Goal: Information Seeking & Learning: Learn about a topic

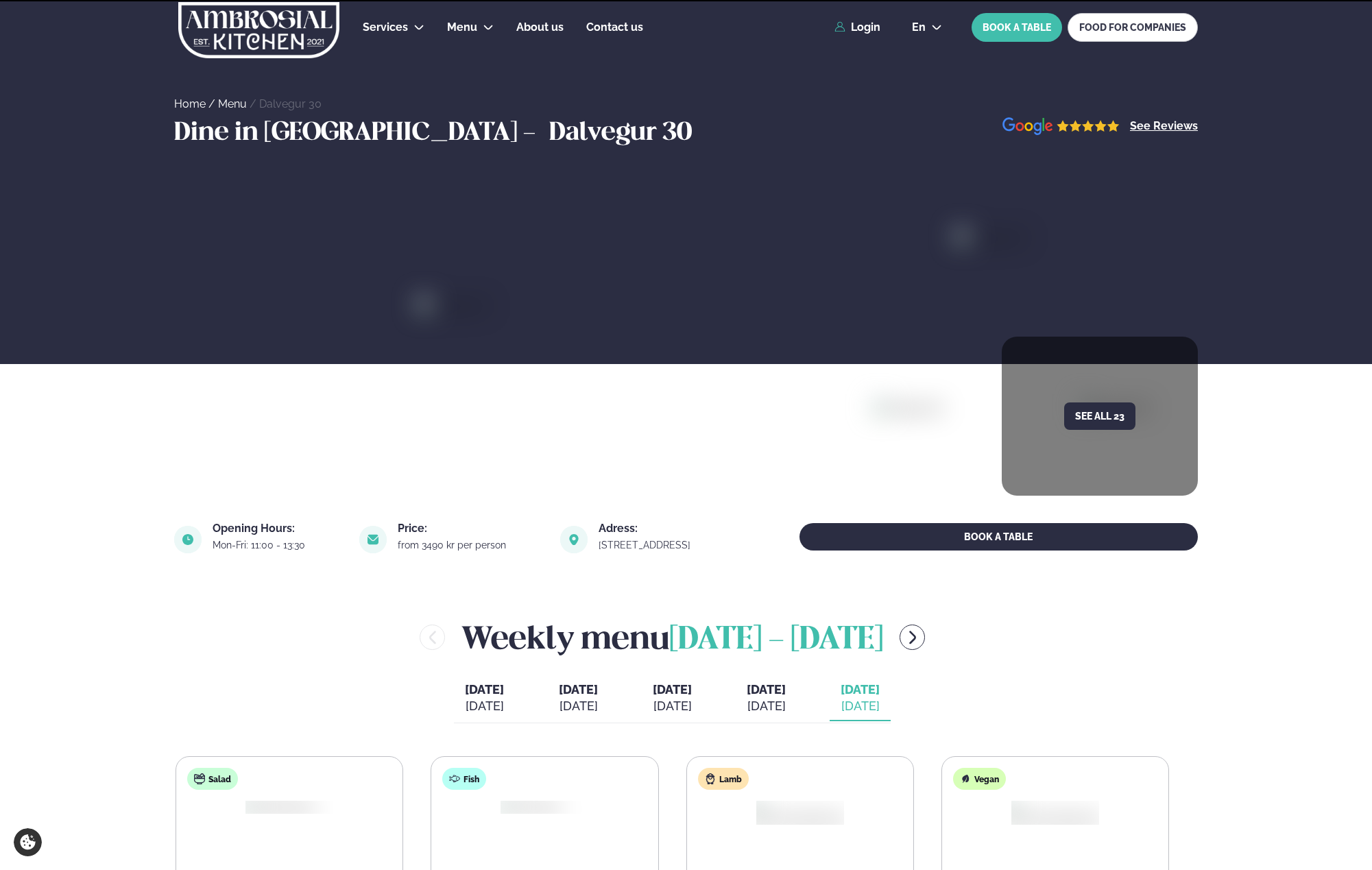
scroll to position [449, 0]
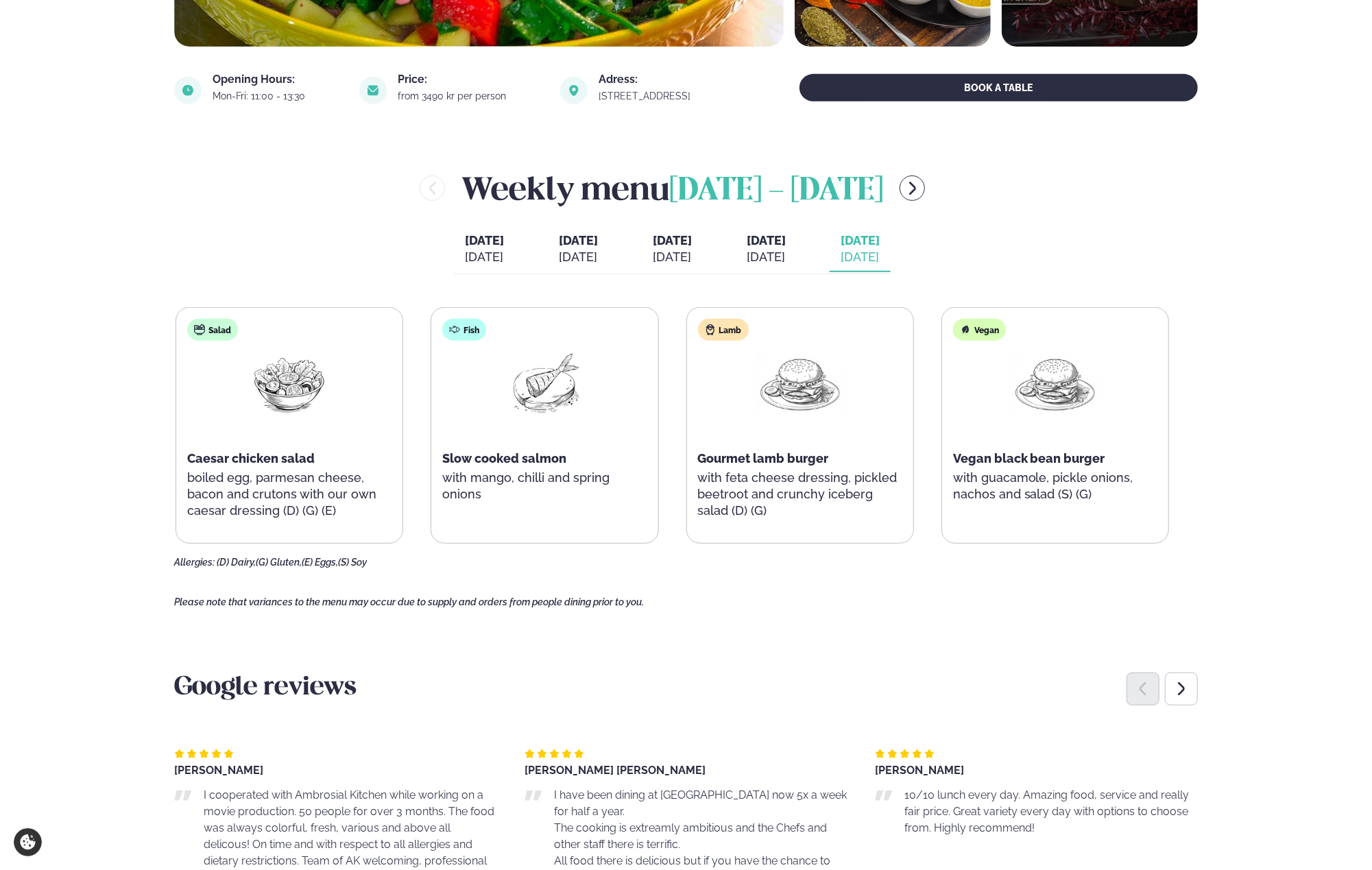
click at [776, 246] on span "[DATE]" at bounding box center [766, 241] width 39 height 17
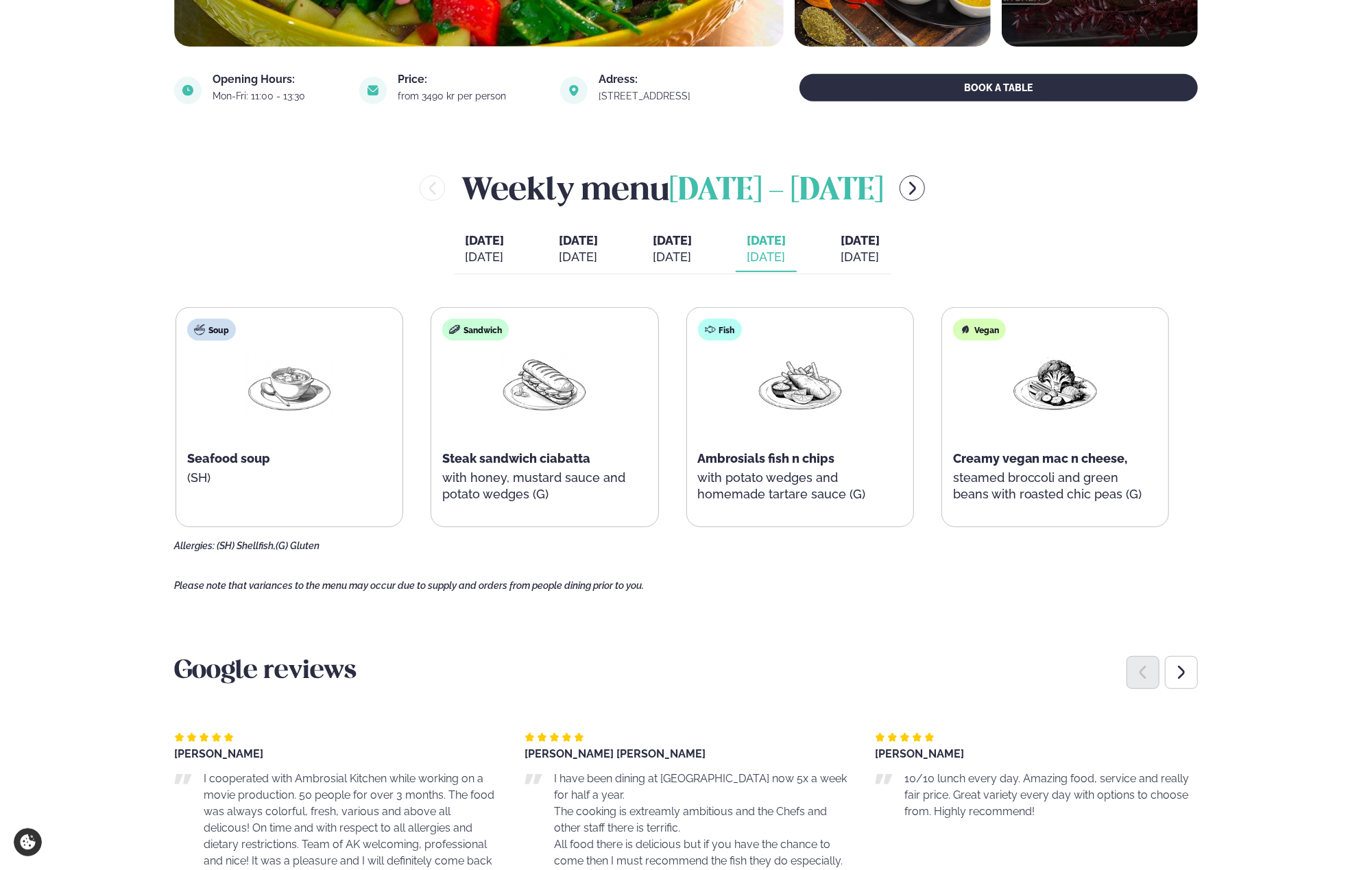
click at [985, 197] on div "Weekly menu [DATE] - [DATE]" at bounding box center [673, 188] width 996 height 44
click at [925, 192] on button "menu-btn-right" at bounding box center [912, 187] width 25 height 25
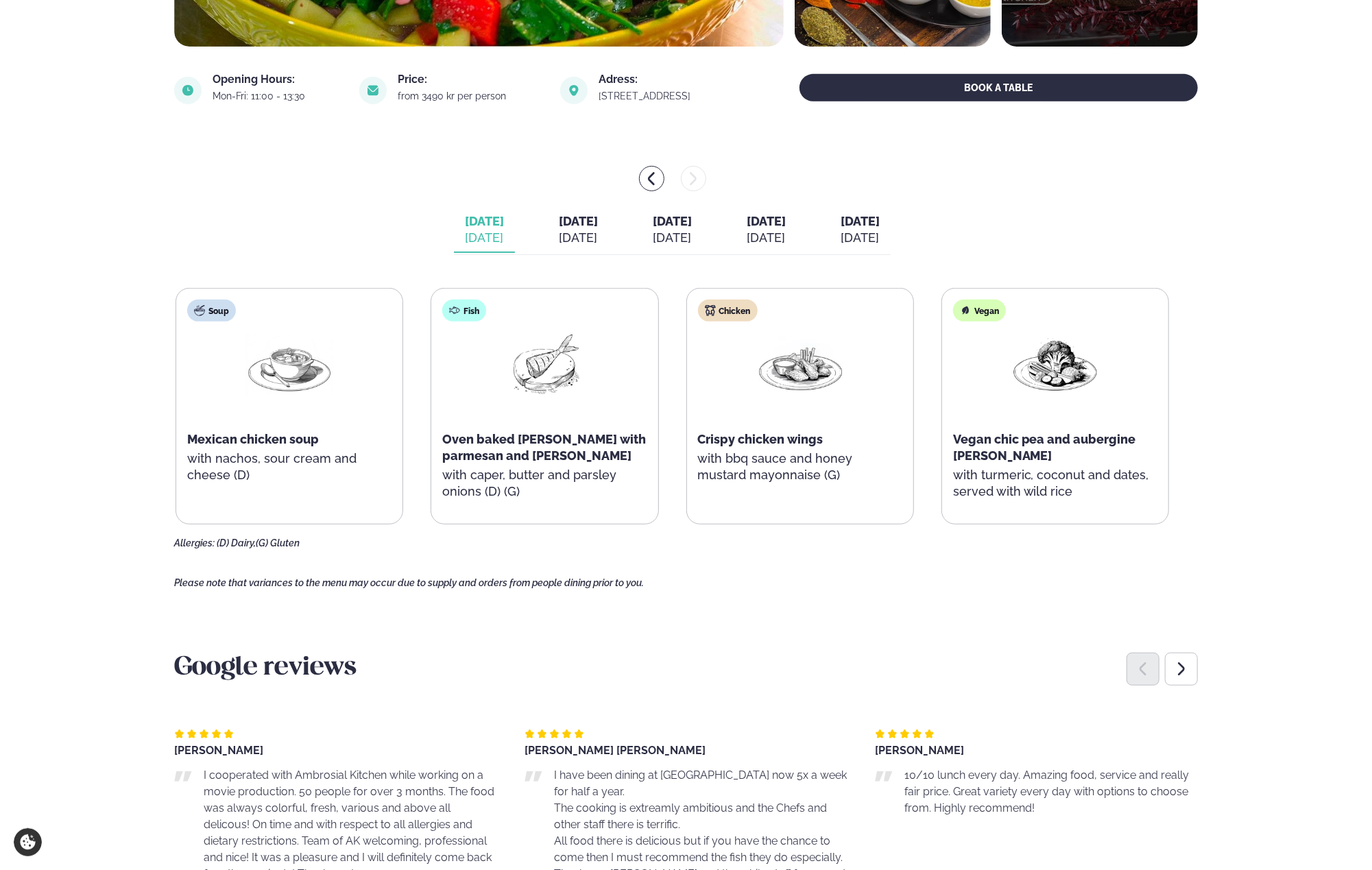
click at [570, 231] on div "[DATE]" at bounding box center [578, 238] width 39 height 17
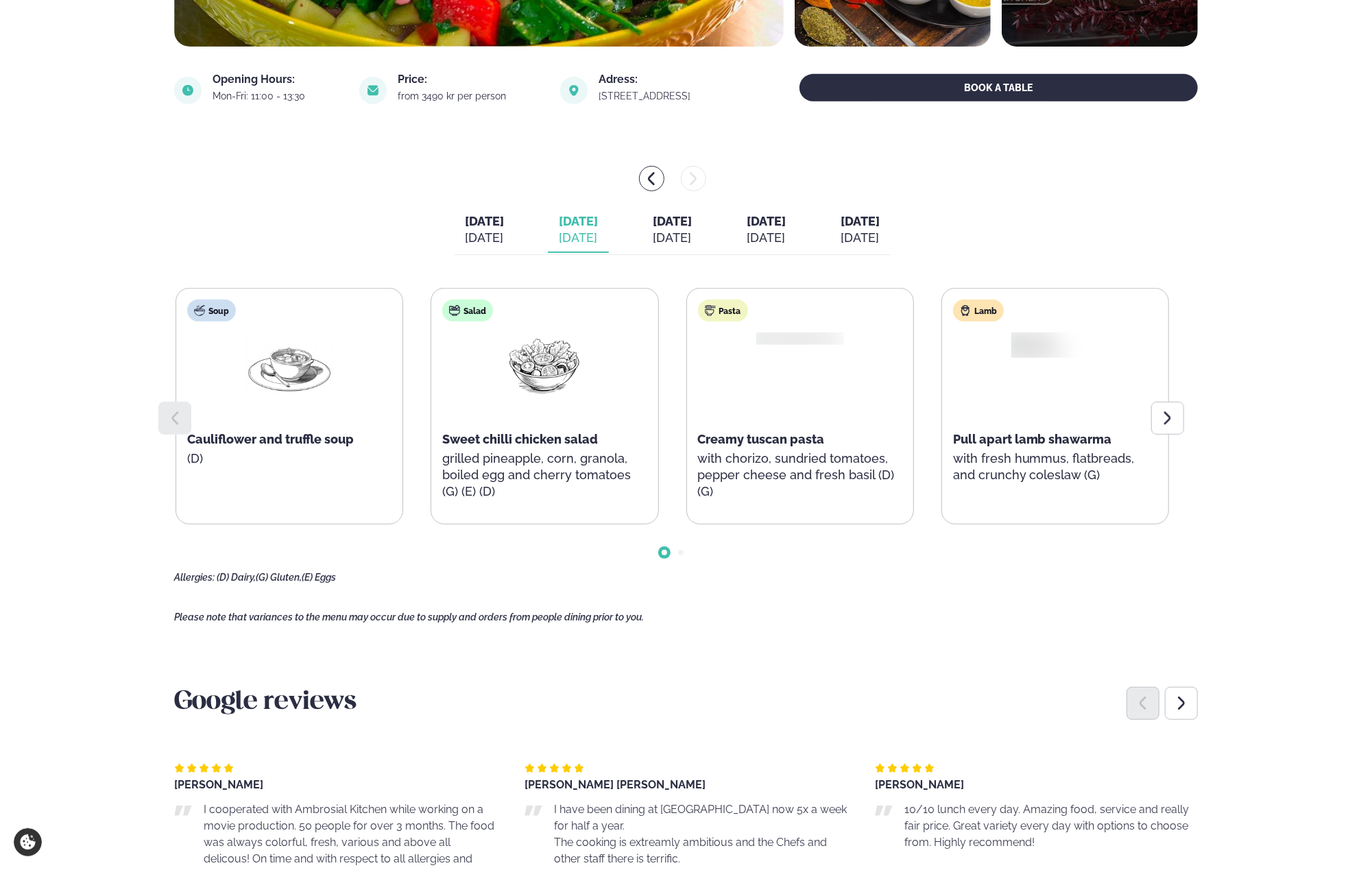
click at [570, 231] on div "[DATE]" at bounding box center [578, 238] width 39 height 17
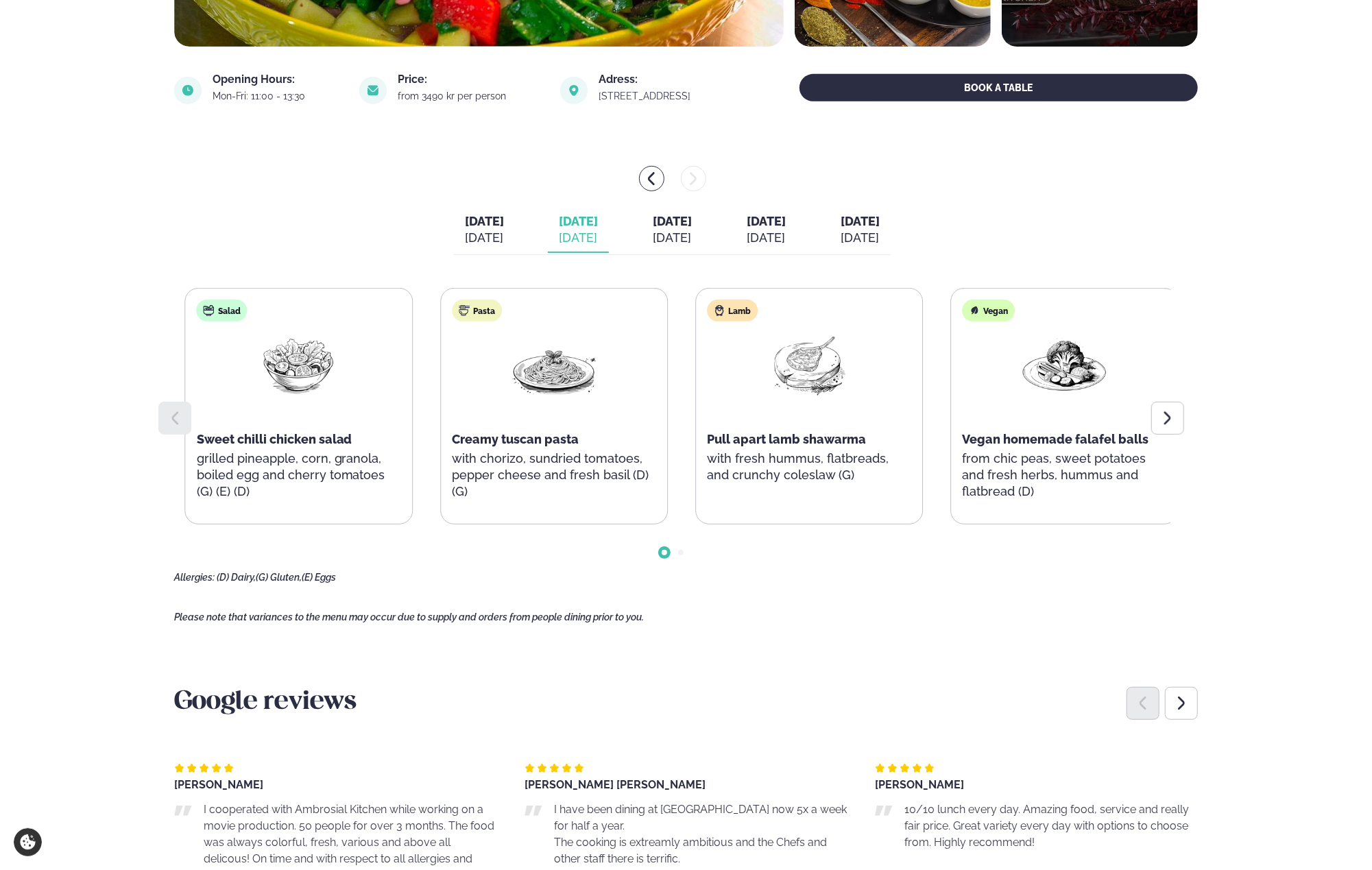
click at [653, 379] on div "Pasta Creamy tuscan pasta with chorizo, sundried tomatoes, pepper cheese and fr…" at bounding box center [553, 405] width 226 height 236
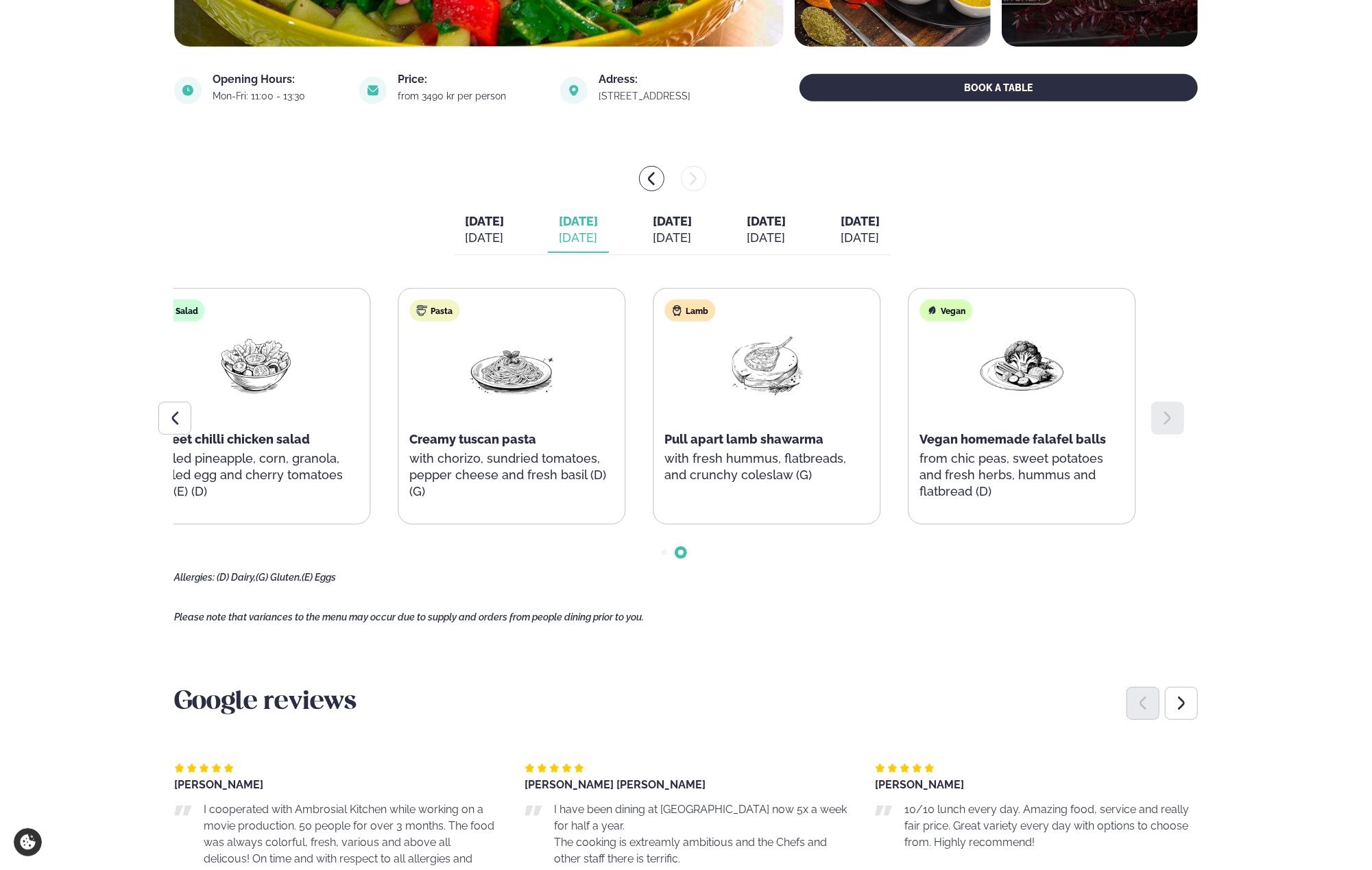
click at [745, 355] on div "Soup Cauliflower and truffle soup (D) Salad Sweet chilli chicken salad grilled …" at bounding box center [383, 406] width 993 height 236
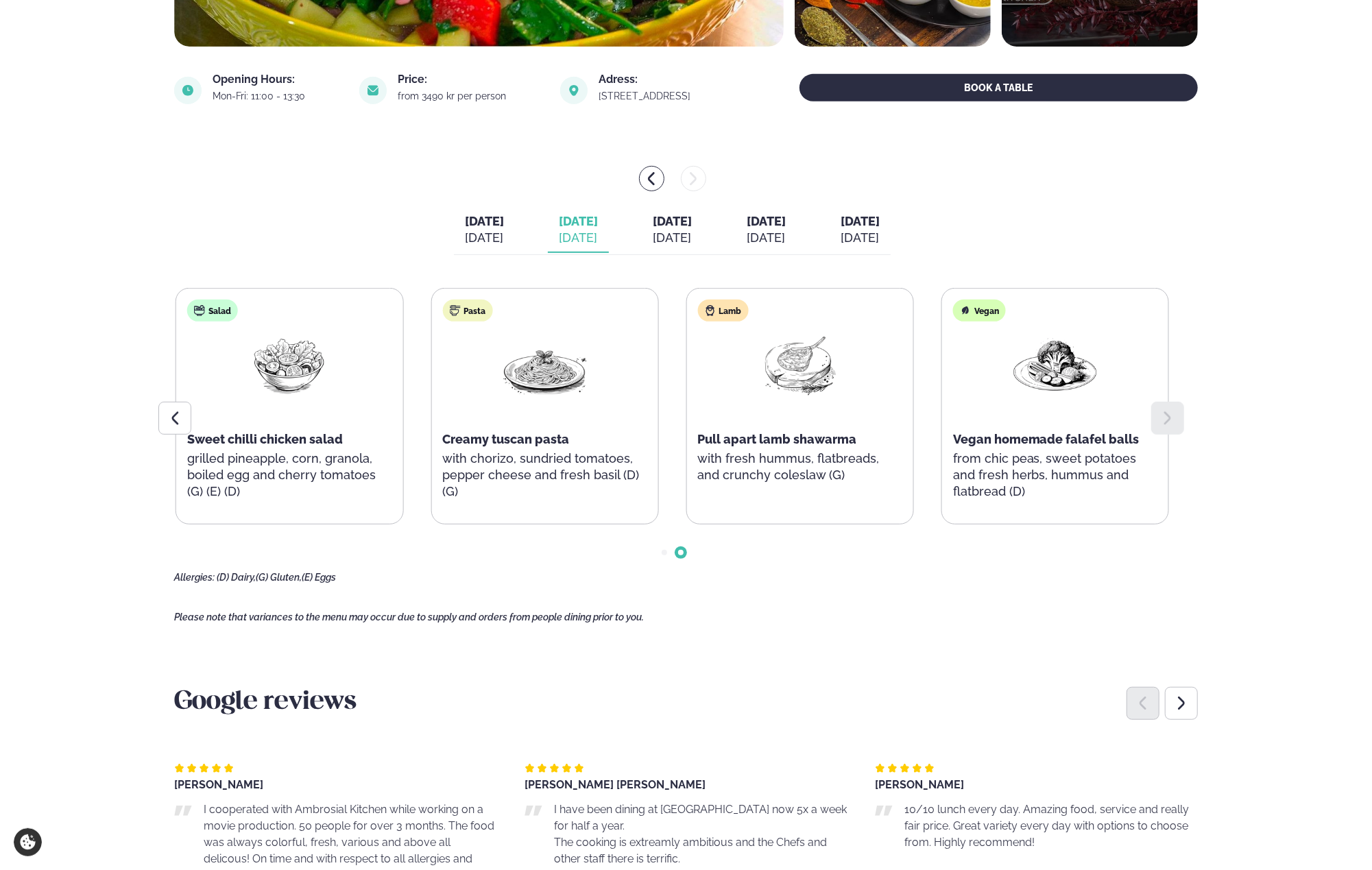
click at [682, 225] on span "[DATE]" at bounding box center [673, 222] width 39 height 15
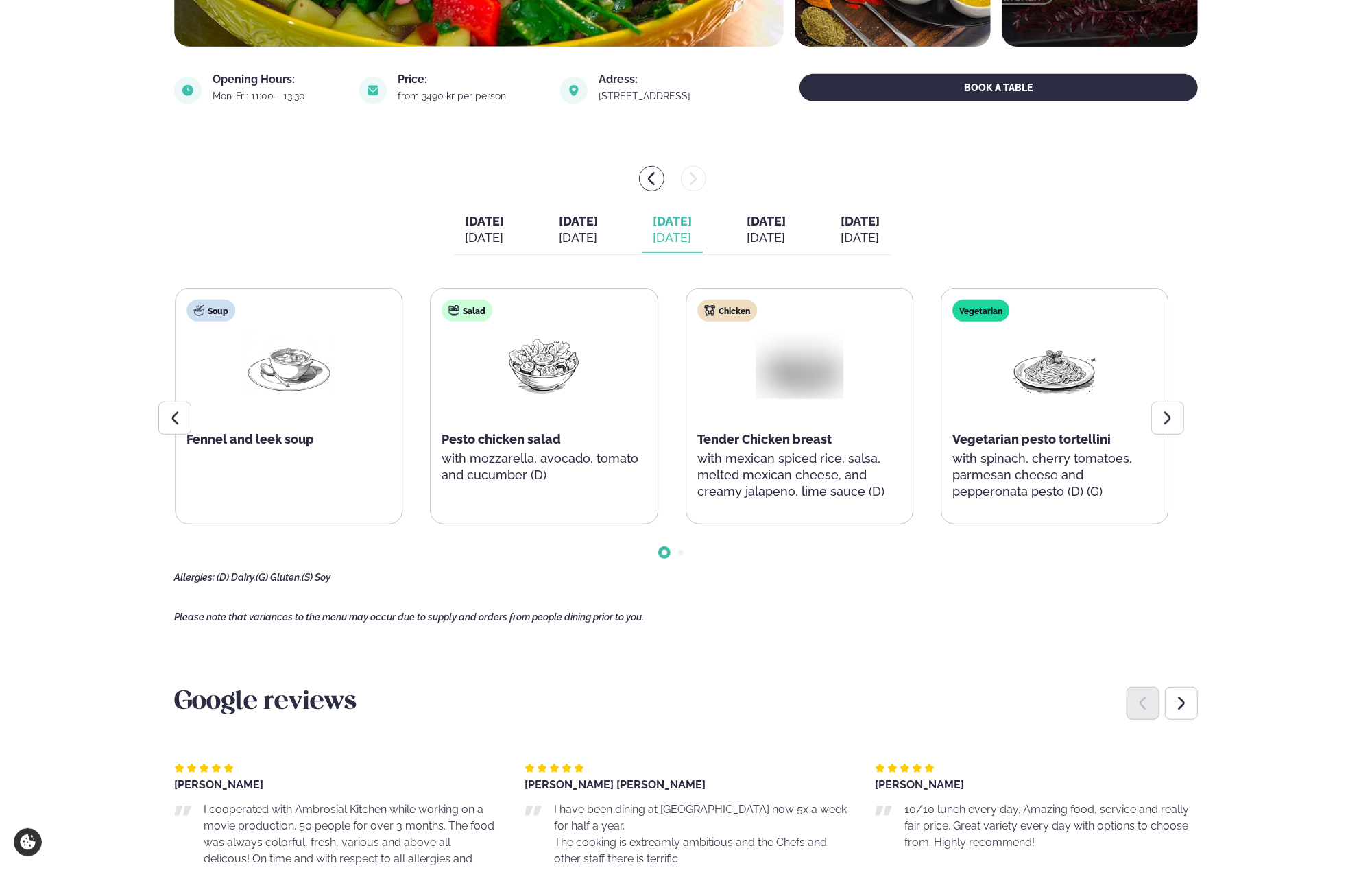
click at [858, 438] on div "Soup Fennel and leek soup Salad Pesto chicken salad with mozzarella, avocado, t…" at bounding box center [671, 406] width 993 height 236
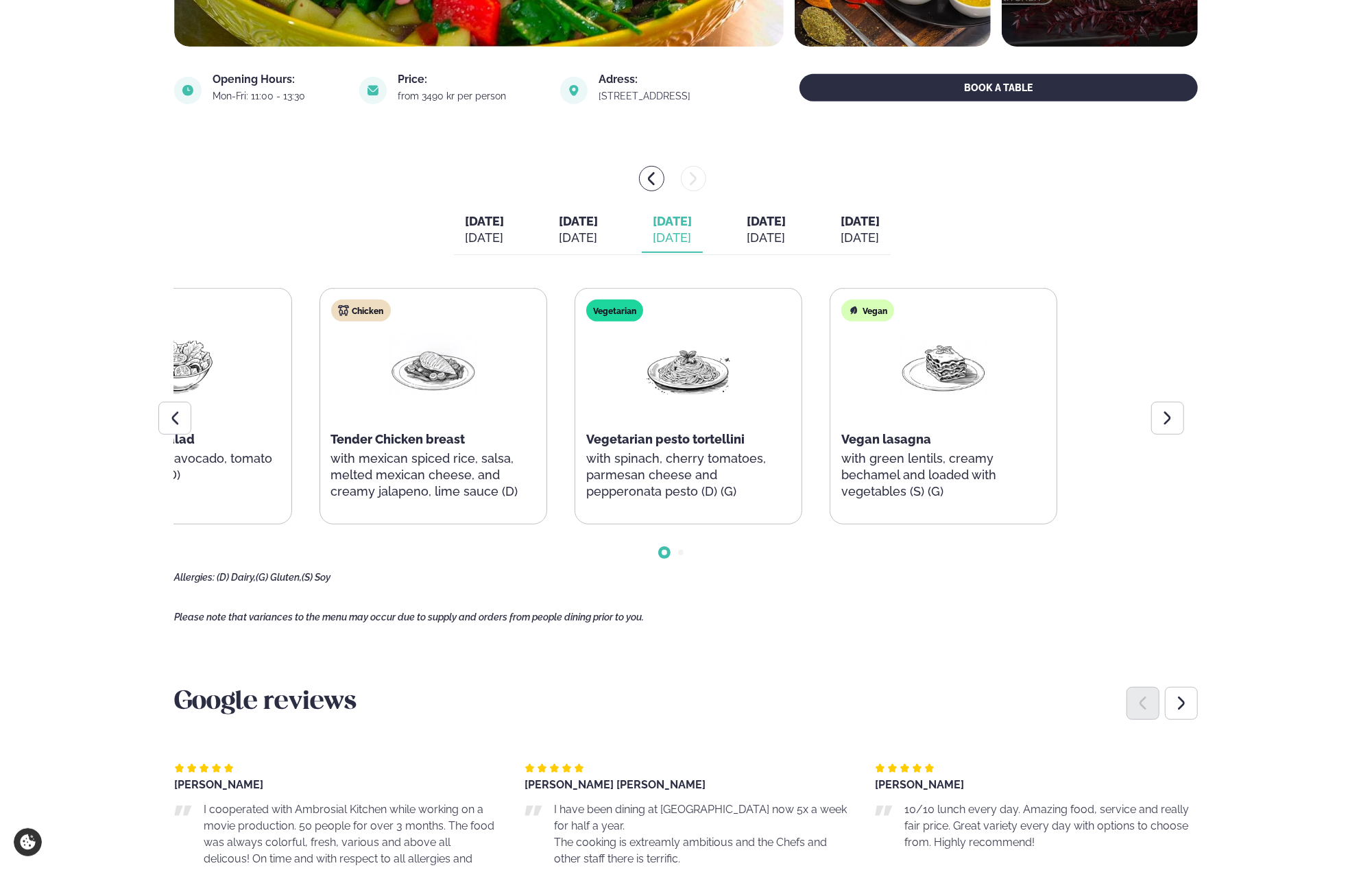
click at [239, 496] on div "Soup Fennel and leek soup Salad Pesto chicken salad with mozzarella, avocado, t…" at bounding box center [305, 406] width 993 height 236
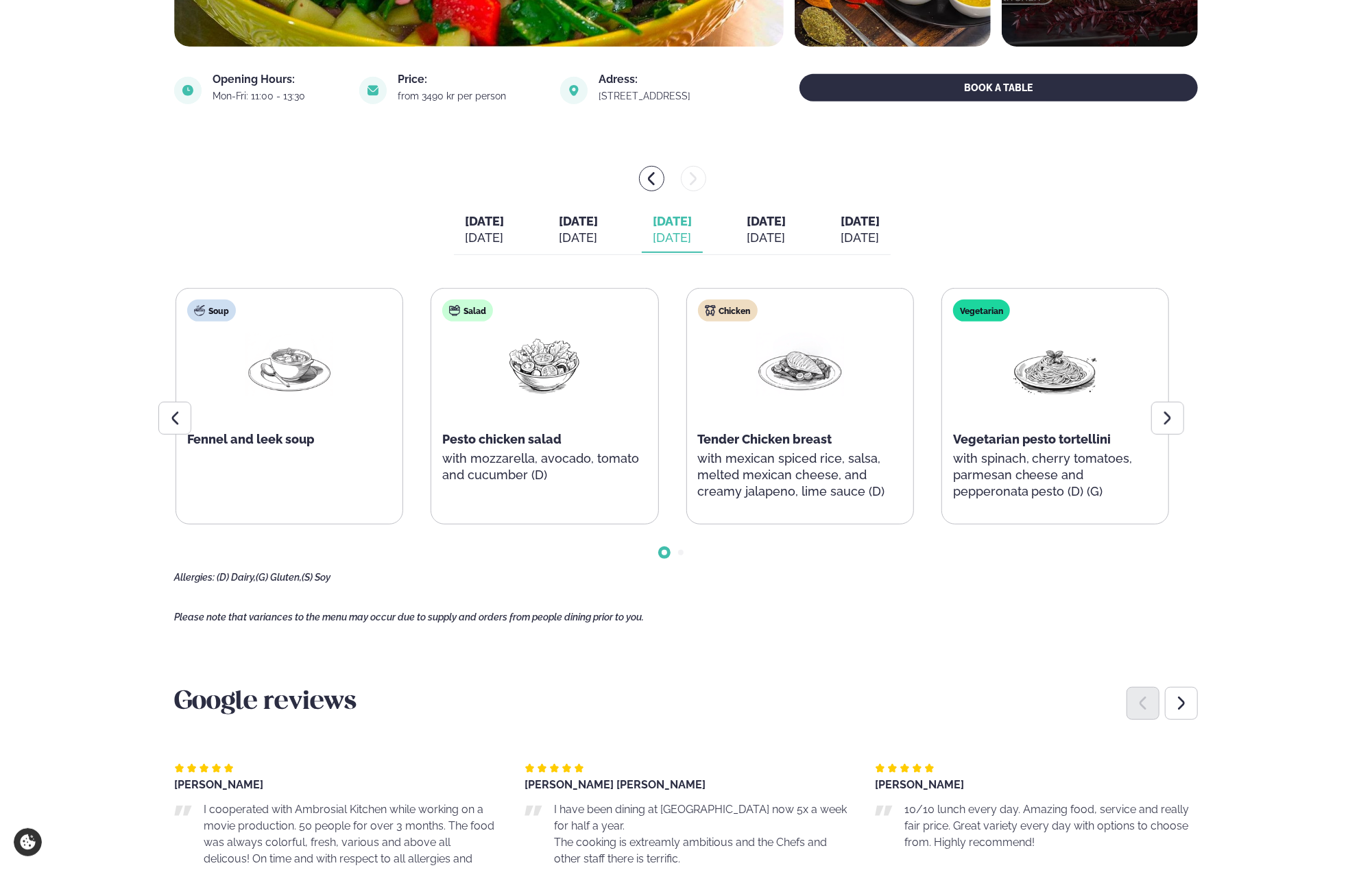
drag, startPoint x: 812, startPoint y: 233, endPoint x: 812, endPoint y: 246, distance: 13.0
click at [786, 233] on div "[DATE]" at bounding box center [766, 238] width 39 height 17
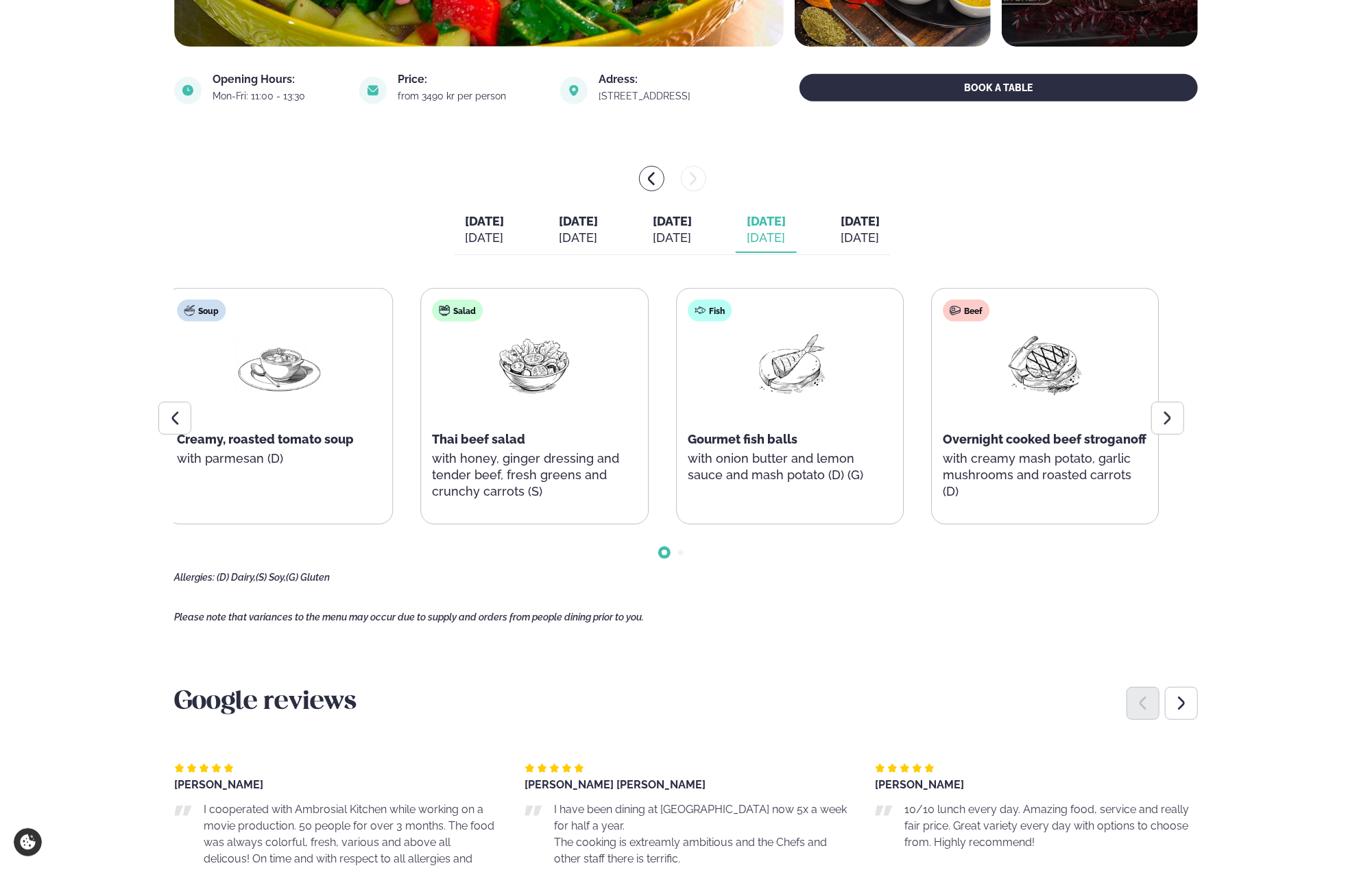
click at [895, 499] on div "Soup Creamy, roasted tomato soup with parmesan (D) Salad Thai beef salad with h…" at bounding box center [662, 406] width 993 height 236
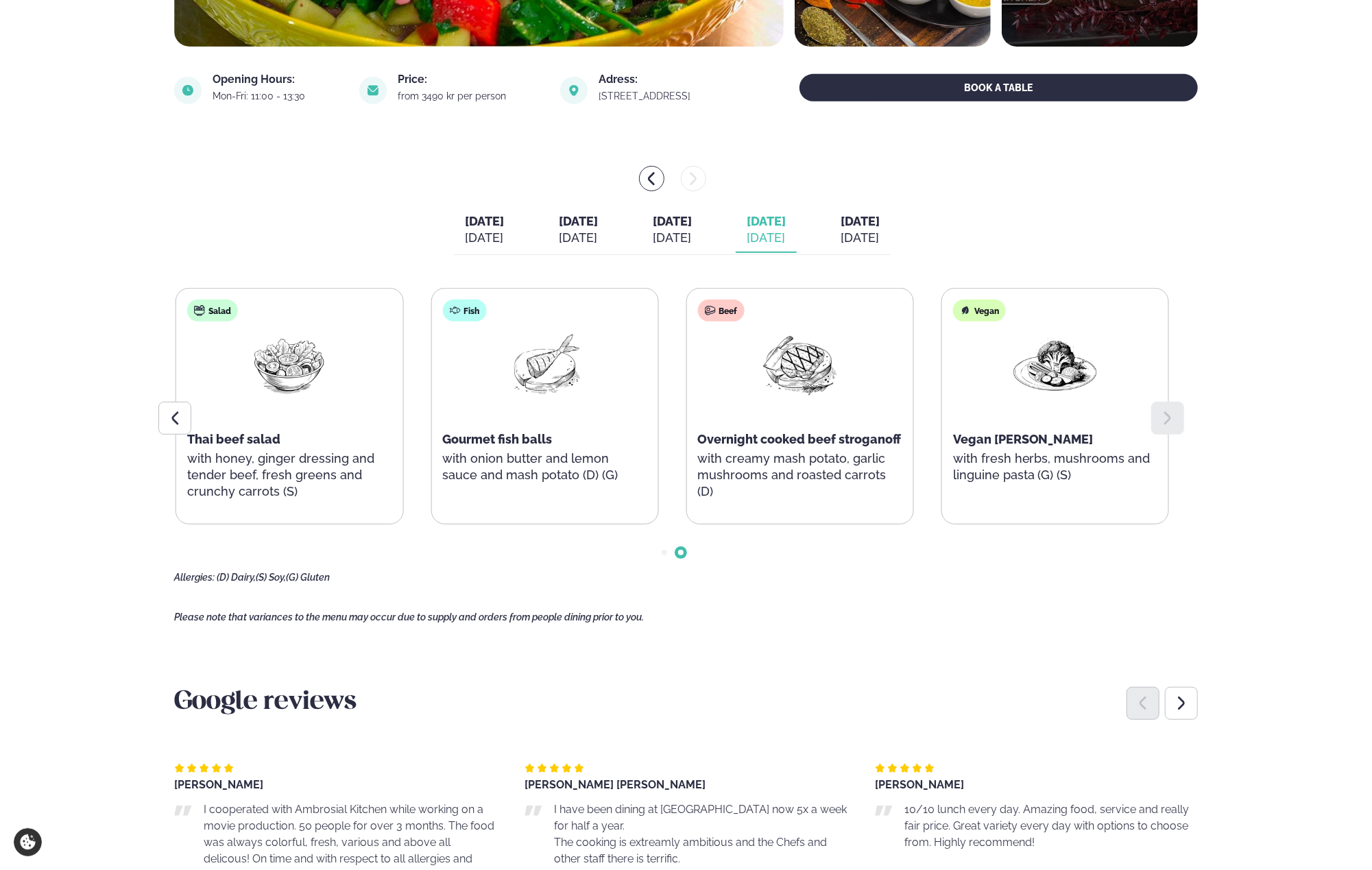
click at [692, 232] on div "[DATE]" at bounding box center [673, 238] width 39 height 17
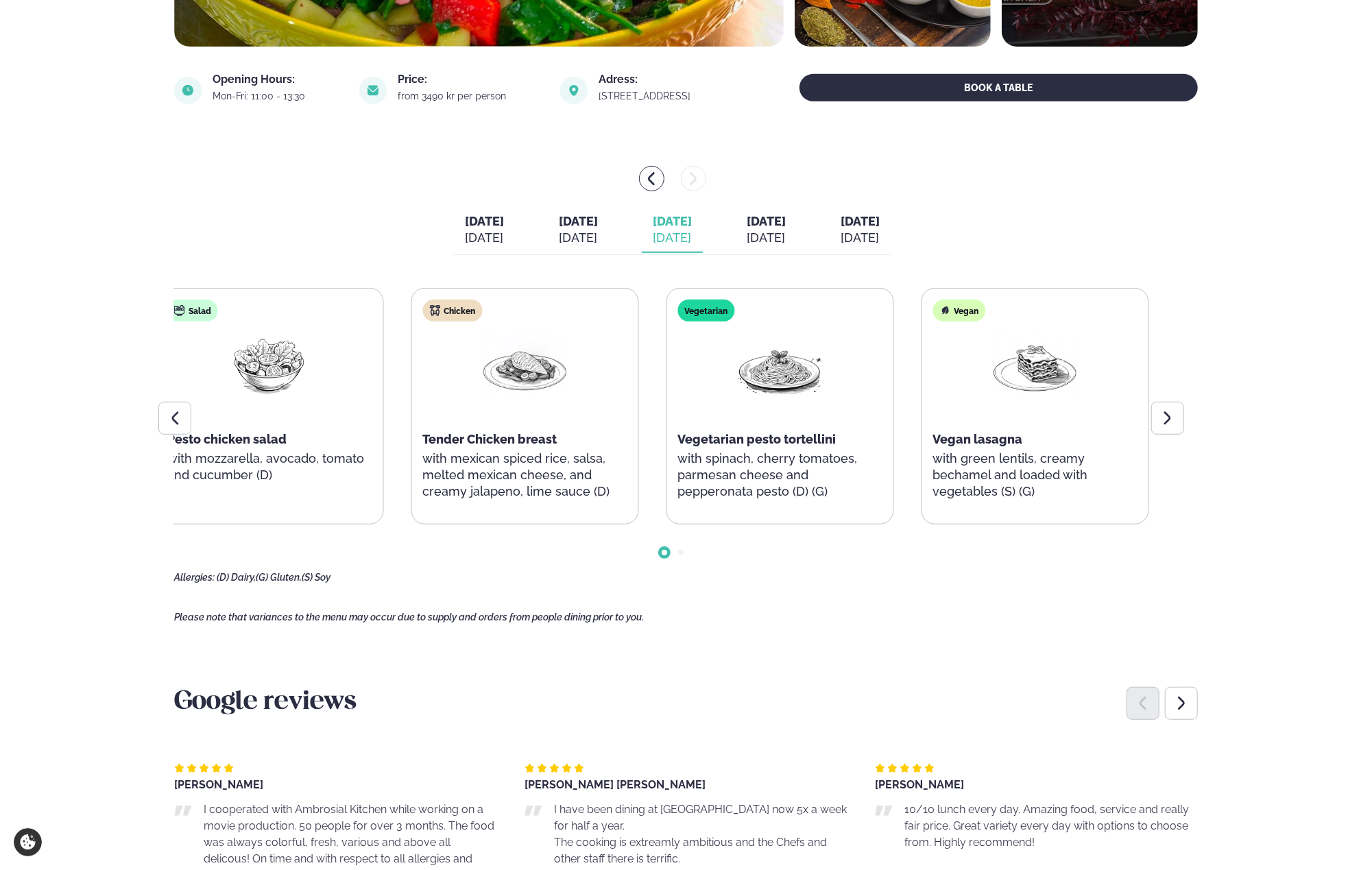
click at [759, 479] on div "Vegetarian Vegetarian pesto tortellini with spinach, cherry tomatoes, parmesan …" at bounding box center [779, 405] width 226 height 236
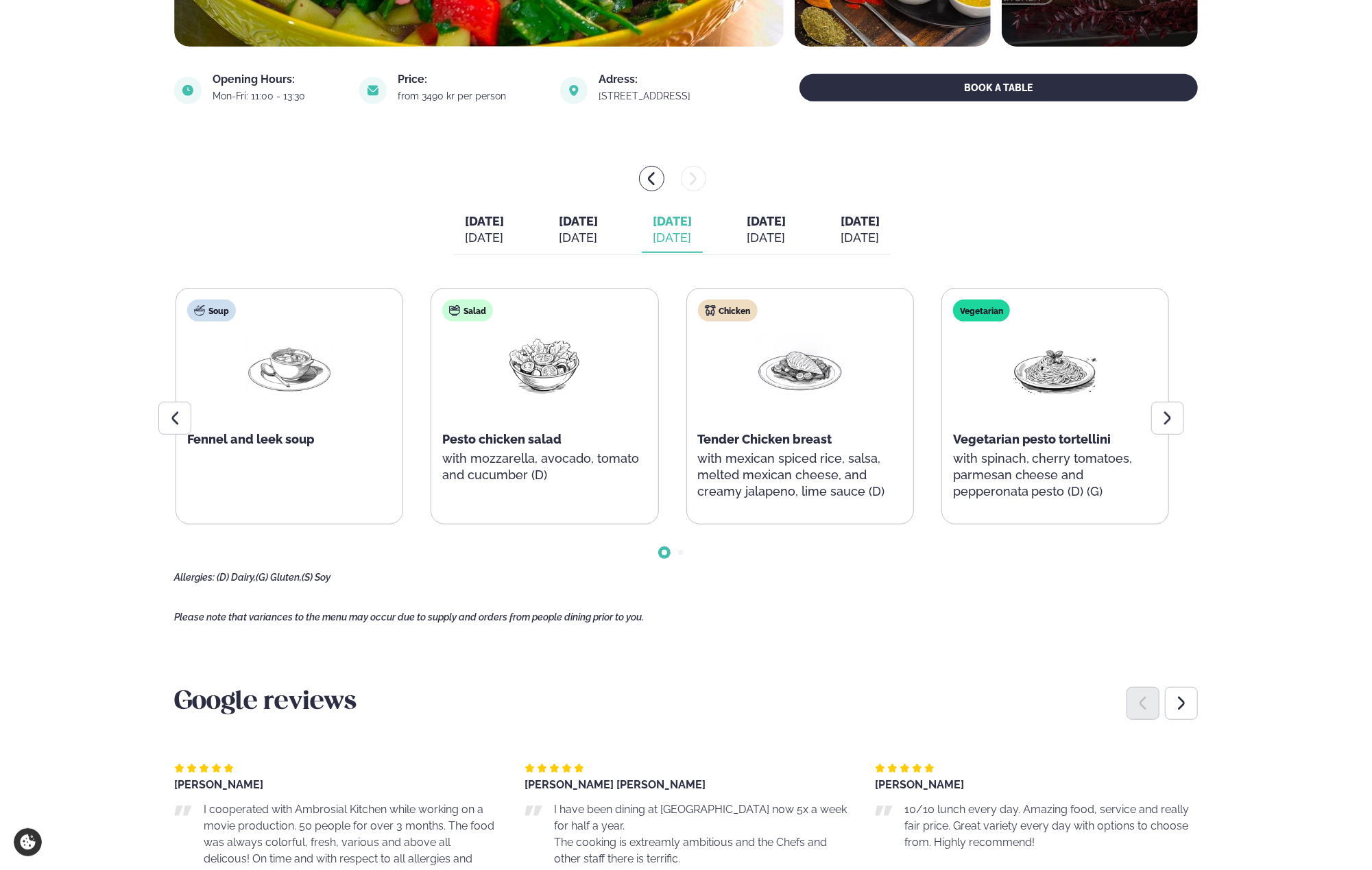
click at [750, 236] on div "[DATE] [DATE] [DATE] [DATE] [DATE] [DATE] [DATE] [DATE] [DATE] [DATE]" at bounding box center [672, 231] width 437 height 47
click at [759, 234] on button "[DATE] [DATE]" at bounding box center [766, 230] width 61 height 45
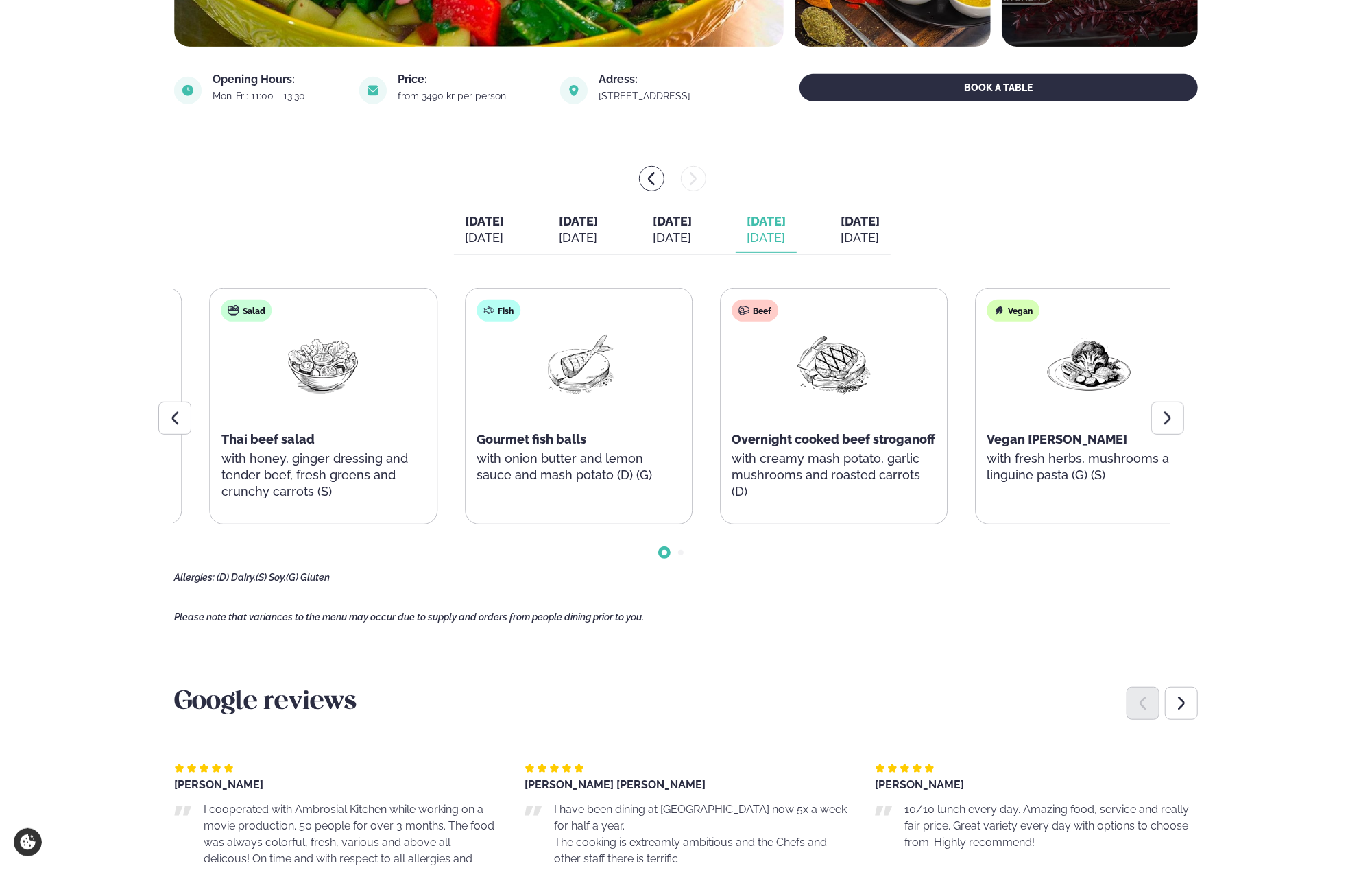
click at [654, 475] on div "Fish Gourmet fish balls with onion butter and lemon sauce and mash potato (D) (…" at bounding box center [578, 397] width 226 height 219
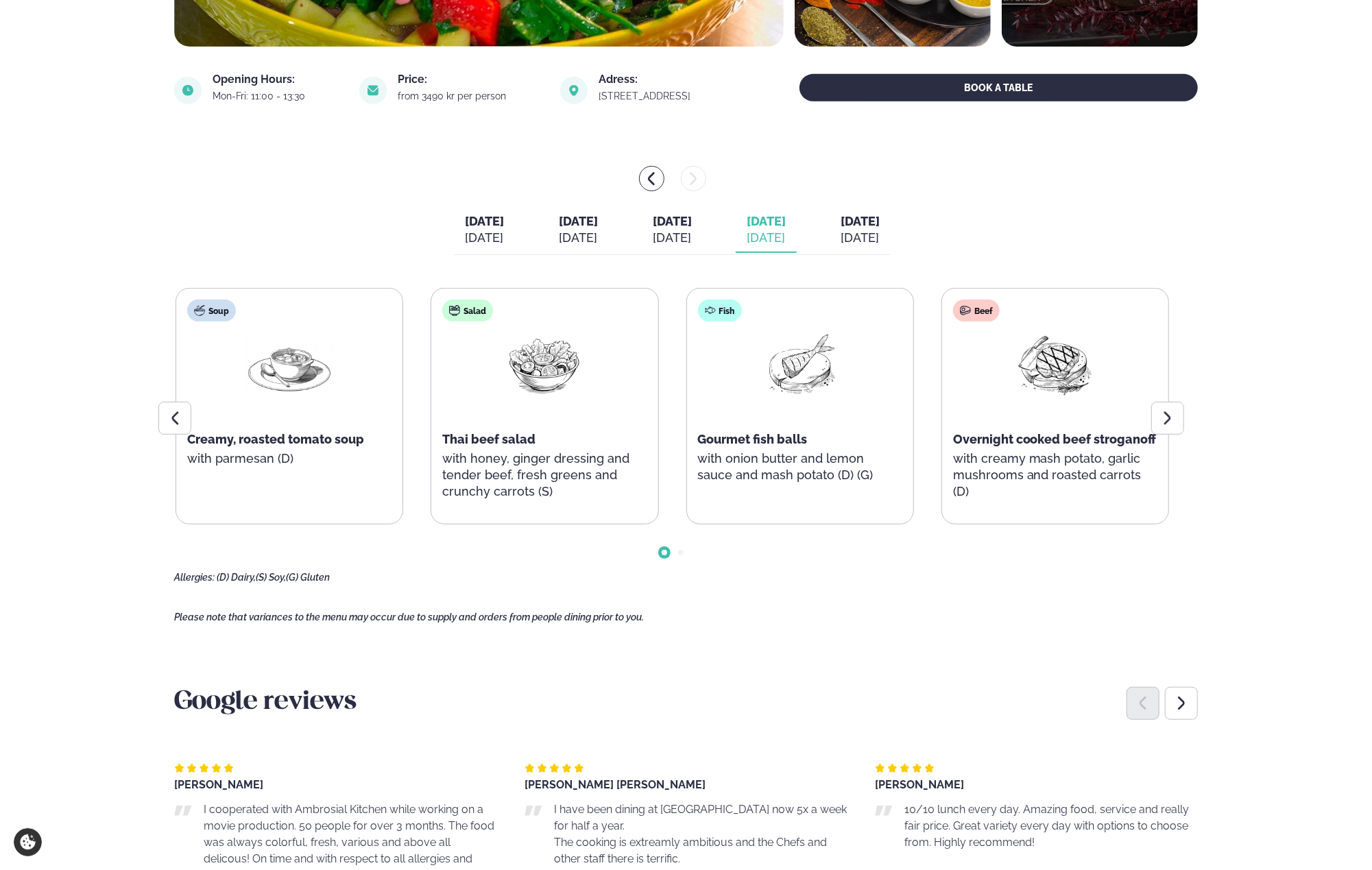
click at [880, 223] on span "[DATE]" at bounding box center [860, 222] width 39 height 15
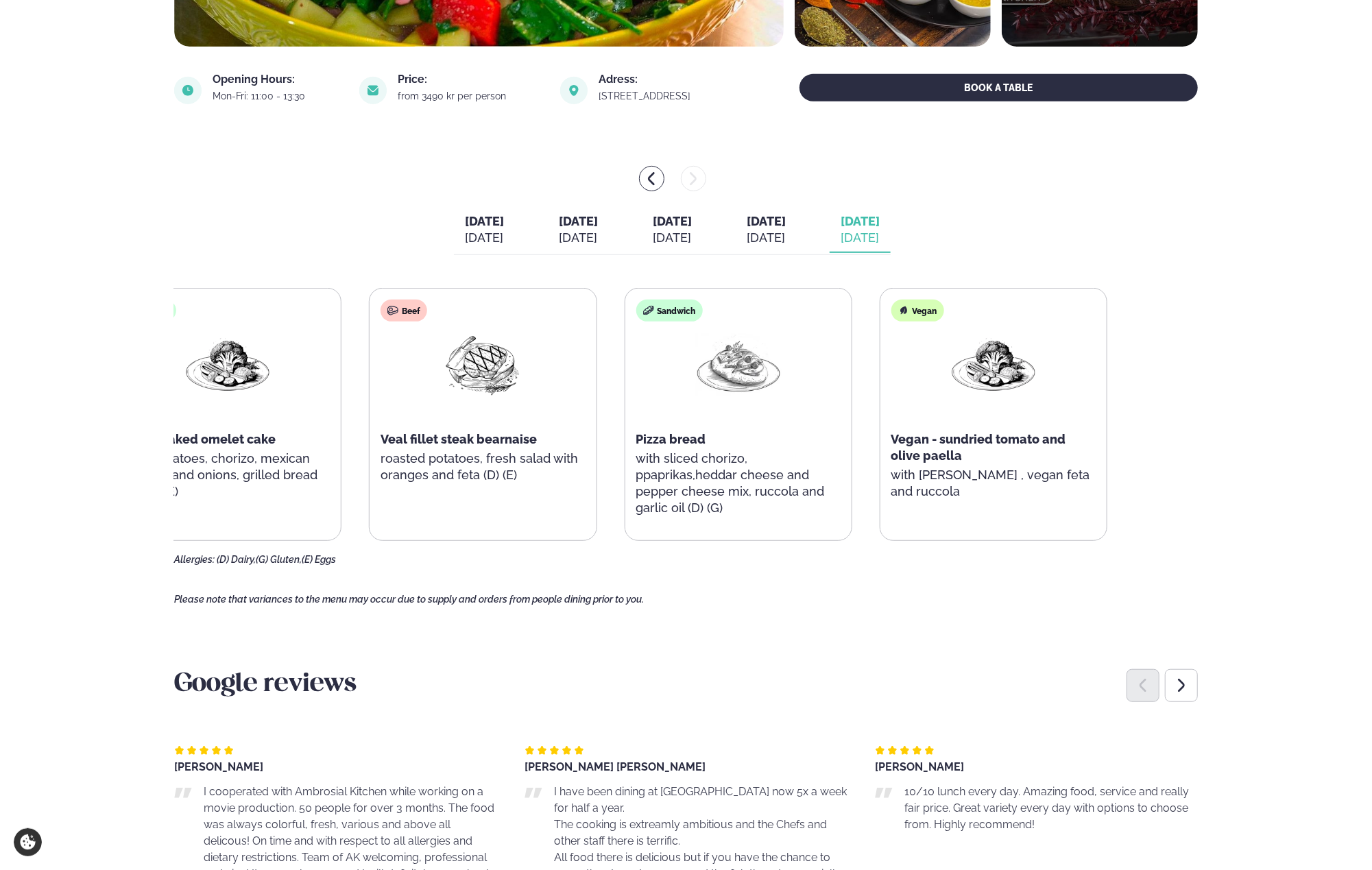
click at [754, 463] on div "Sandwich Pizza bread with sliced chorizo, ppaprikas,heddar cheese and pepper ch…" at bounding box center [737, 414] width 226 height 252
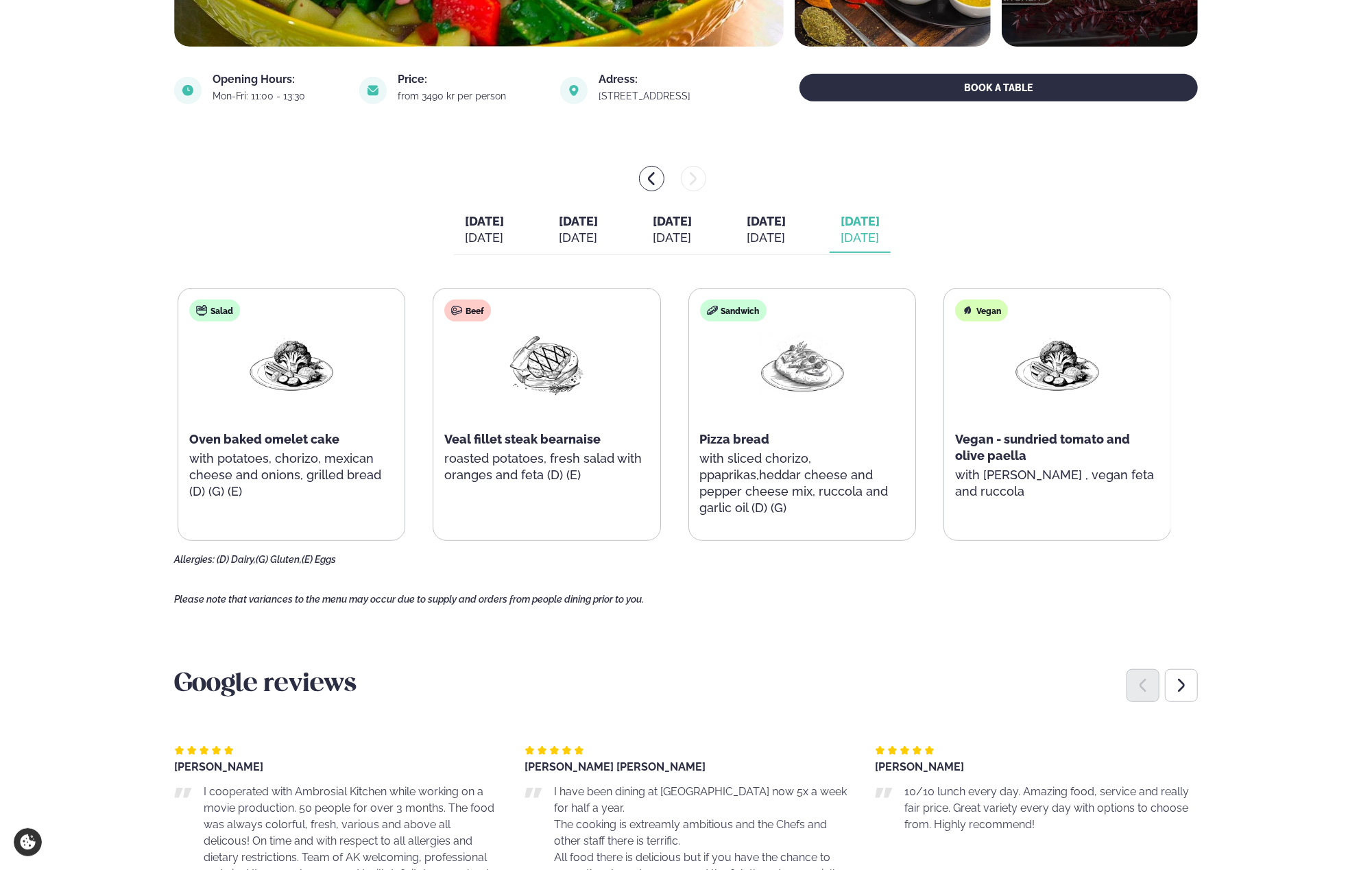
click at [695, 523] on div "Salad Oven baked omelet cake with potatoes, chorizo, mexican cheese and onions,…" at bounding box center [674, 415] width 993 height 253
click at [943, 767] on div "[PERSON_NAME]" at bounding box center [1037, 767] width 323 height 11
click at [635, 708] on div "Google reviews [PERSON_NAME] I cooperated with Ambrosial Kitchen while working …" at bounding box center [686, 808] width 1024 height 280
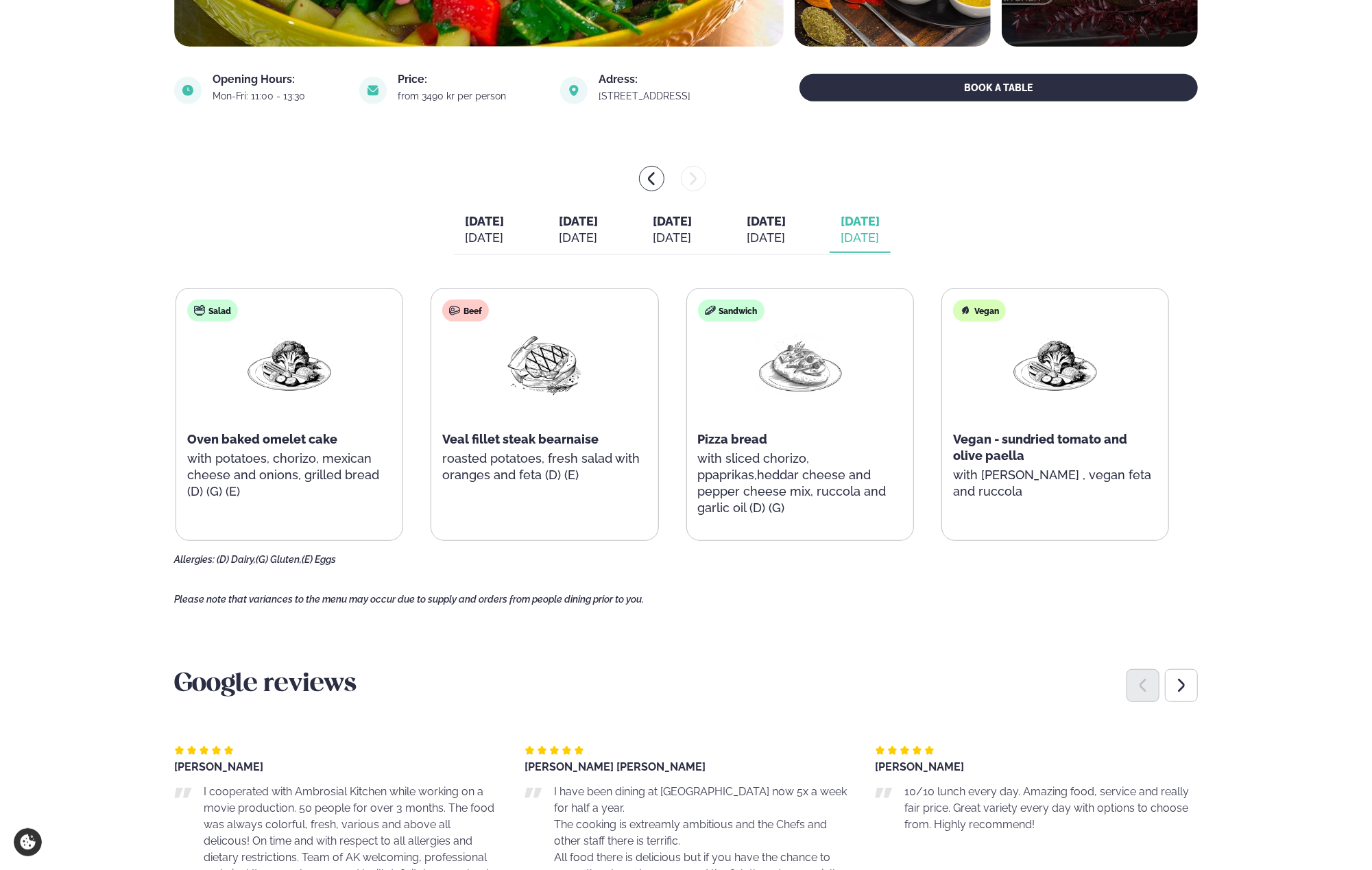
scroll to position [586, 0]
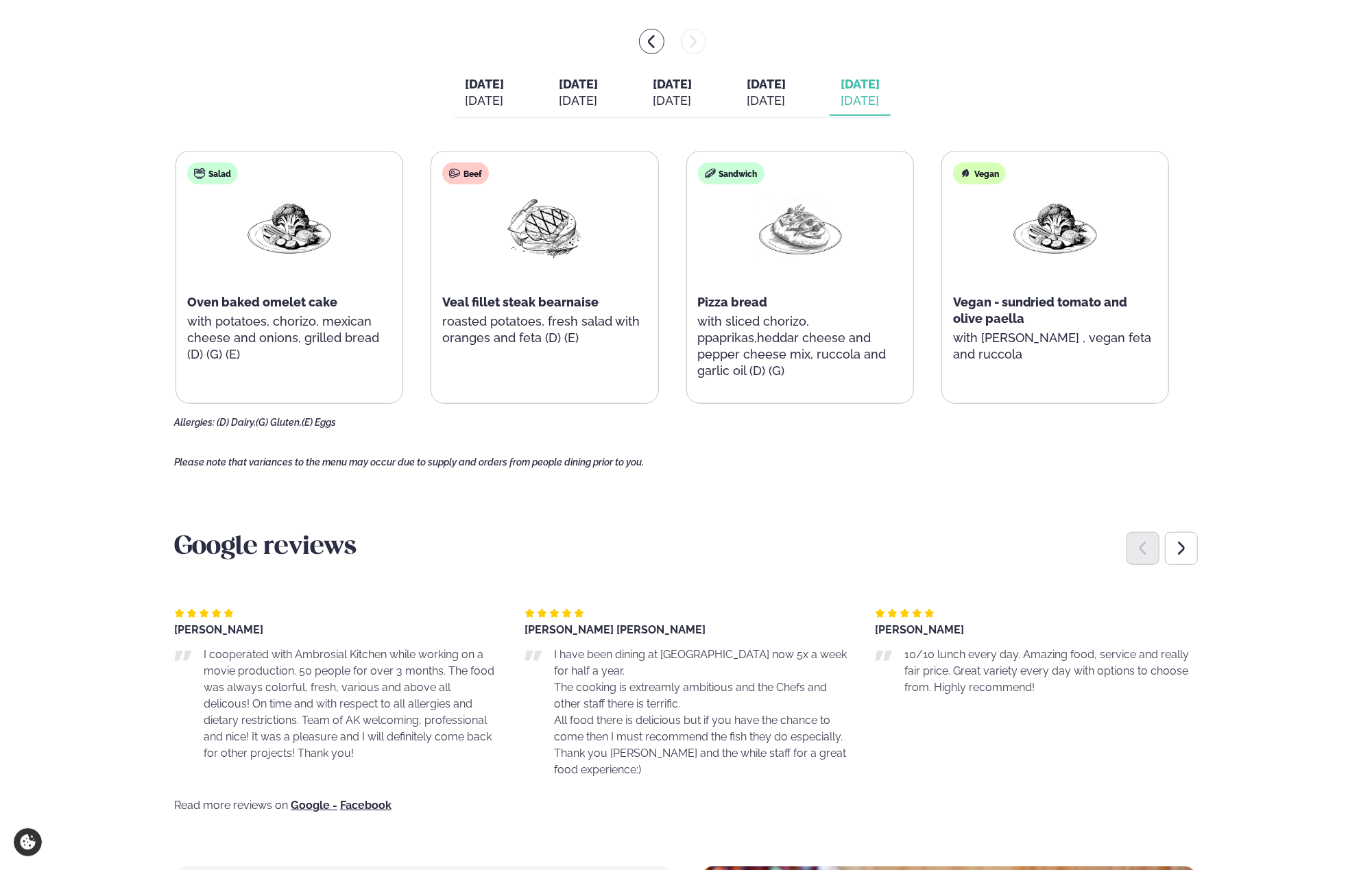
click at [822, 478] on main "Home / Menu / Dalvegur 30 Dine in [GEOGRAPHIC_DATA] - [GEOGRAPHIC_DATA] 30 See …" at bounding box center [686, 538] width 1106 height 2249
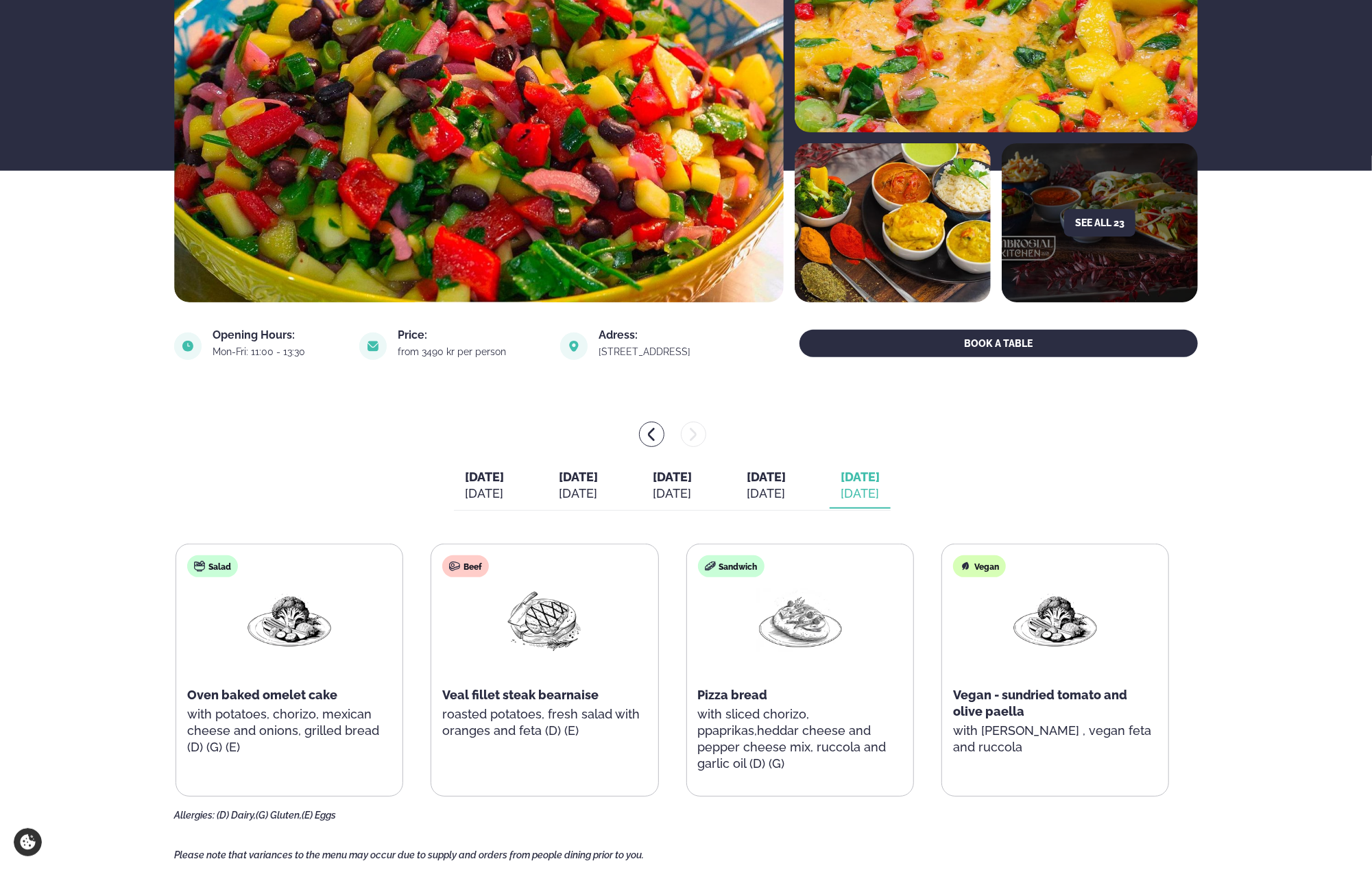
scroll to position [206, 0]
